Goal: Navigation & Orientation: Find specific page/section

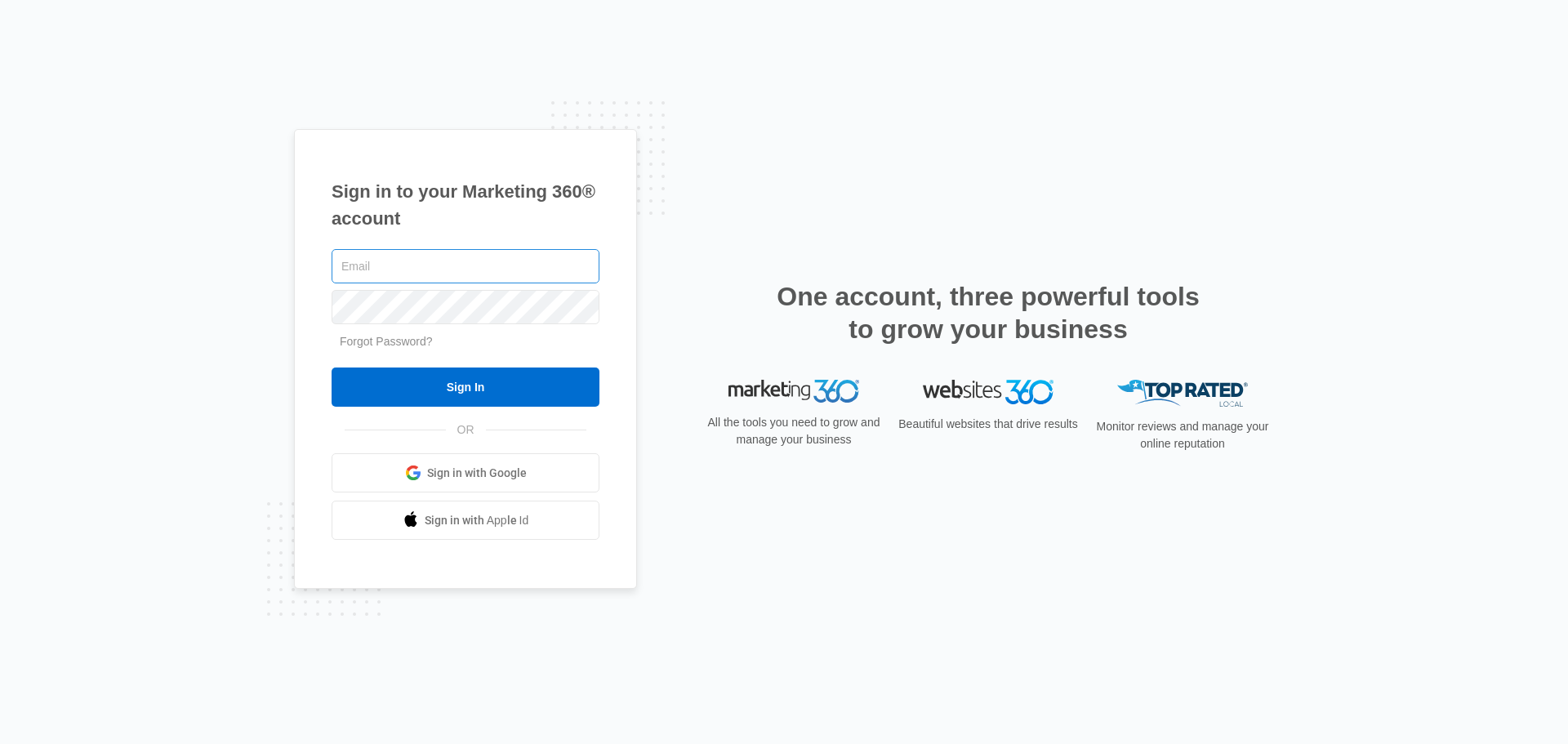
click at [421, 268] on input "text" at bounding box center [466, 266] width 268 height 34
type input "[EMAIL_ADDRESS][DOMAIN_NAME]"
click at [332, 367] on input "Sign In" at bounding box center [466, 387] width 268 height 39
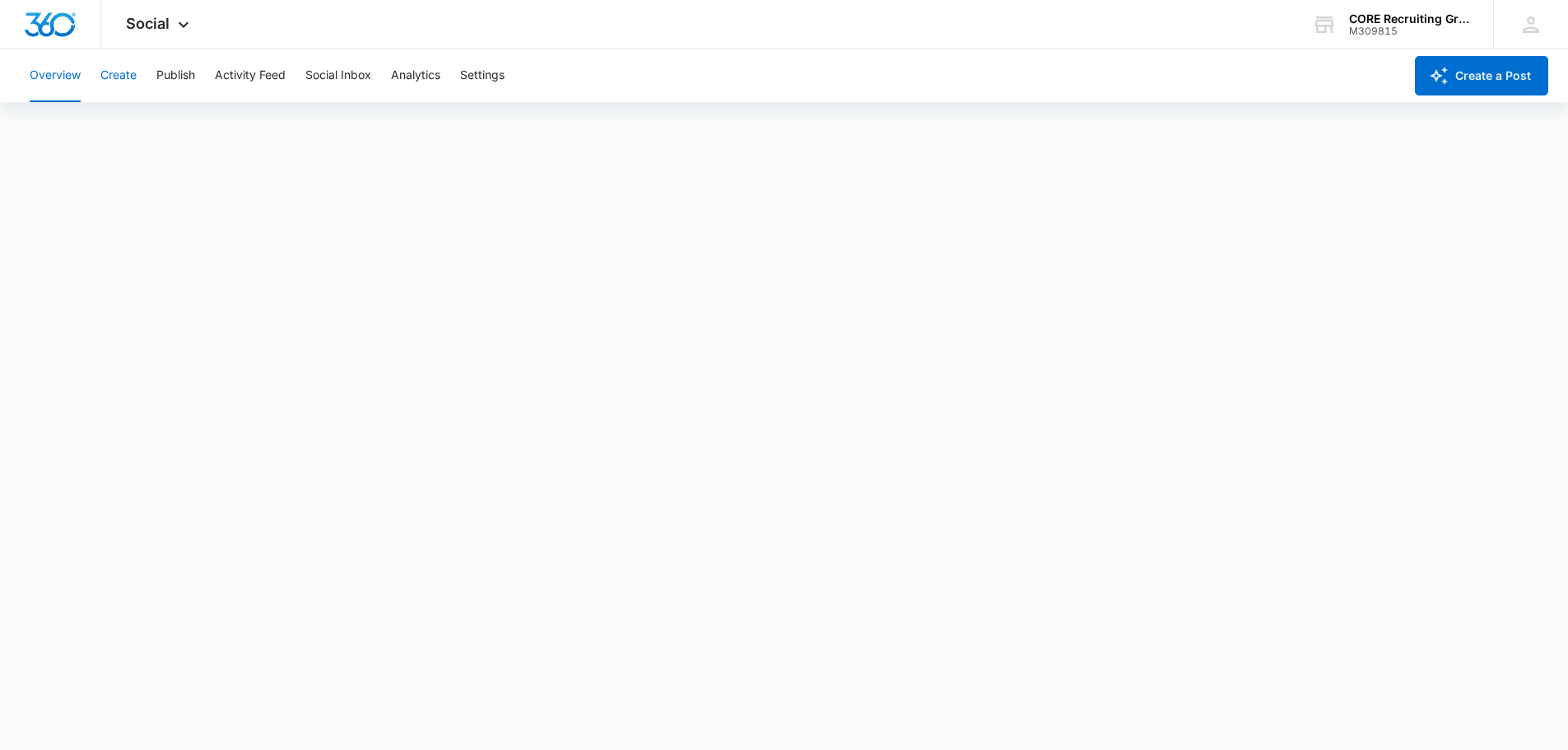
click at [126, 73] on button "Create" at bounding box center [118, 75] width 36 height 53
click at [61, 23] on img "Dashboard" at bounding box center [50, 24] width 53 height 25
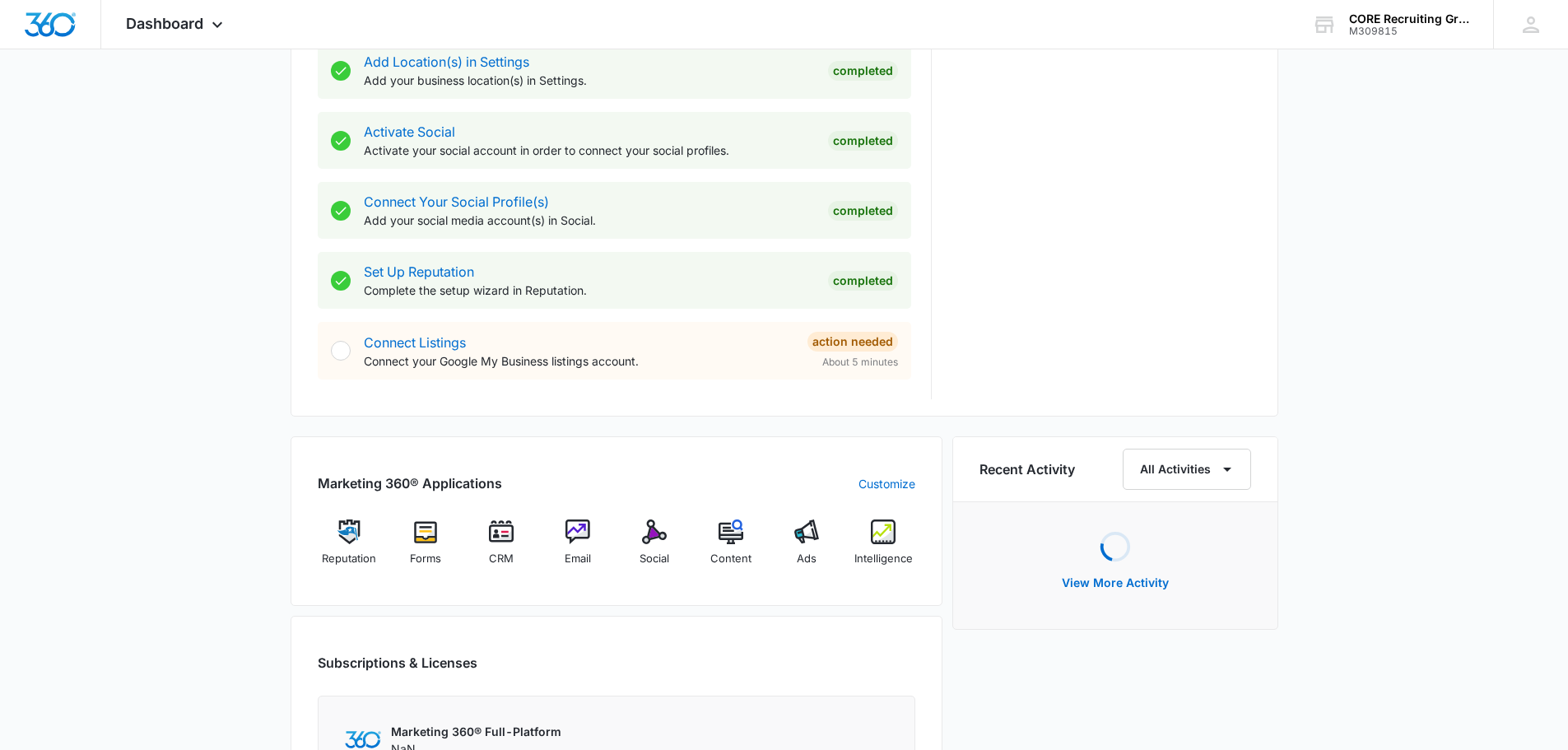
scroll to position [841, 0]
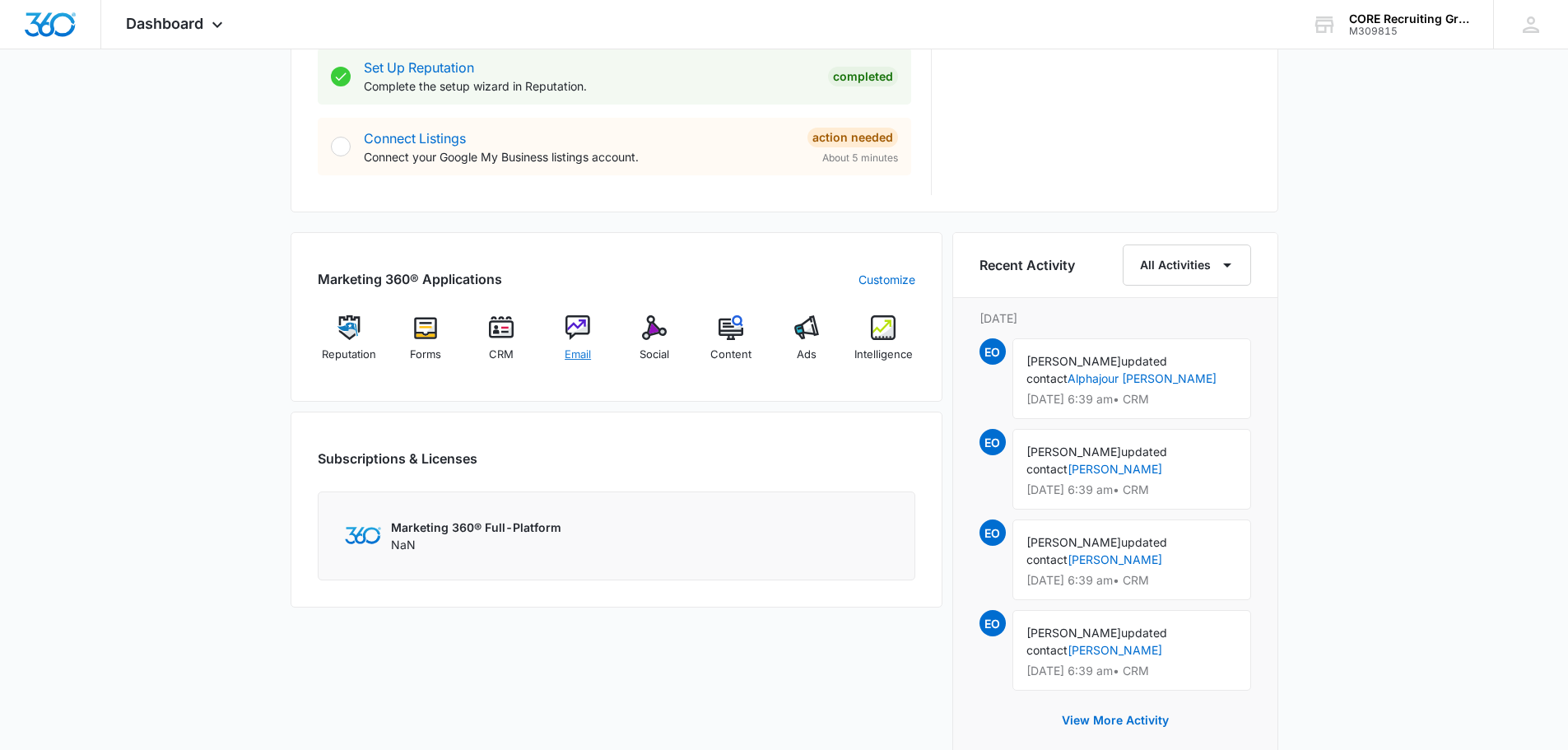
click at [573, 330] on img at bounding box center [577, 327] width 25 height 25
